Goal: Task Accomplishment & Management: Manage account settings

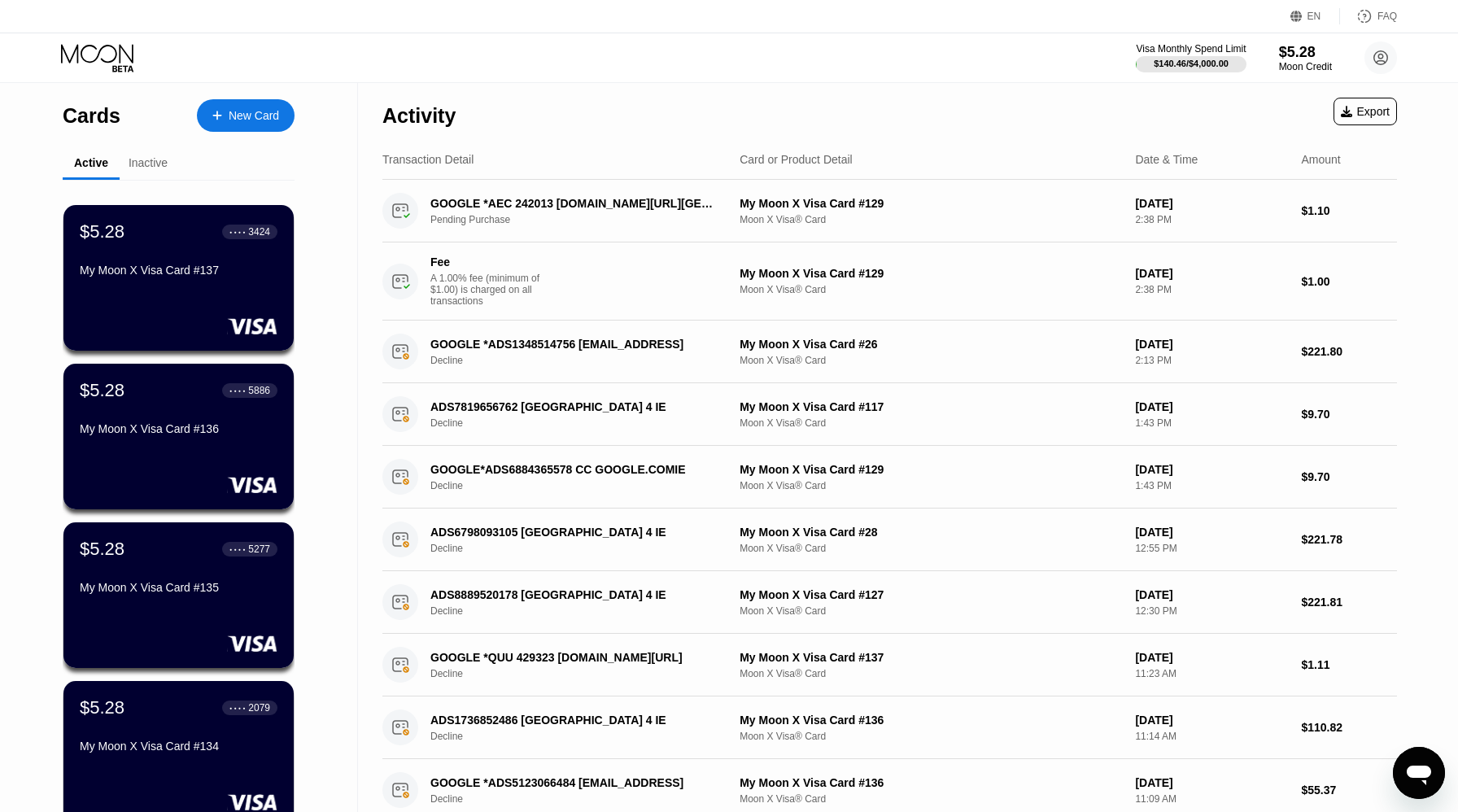
click at [476, 204] on div "GOOGLE *AEC 242013 [DOMAIN_NAME][URL][GEOGRAPHIC_DATA]" at bounding box center [574, 203] width 288 height 13
